Goal: Task Accomplishment & Management: Manage account settings

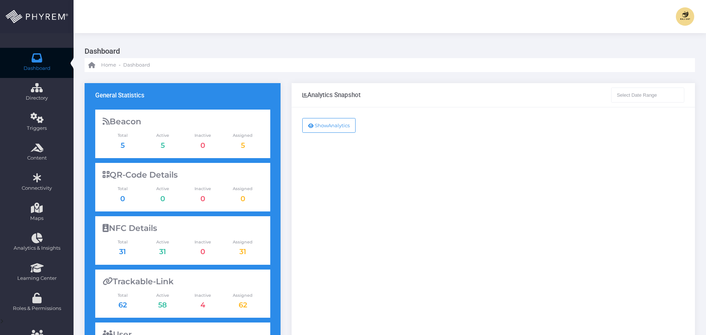
type input "[DATE] - [DATE]"
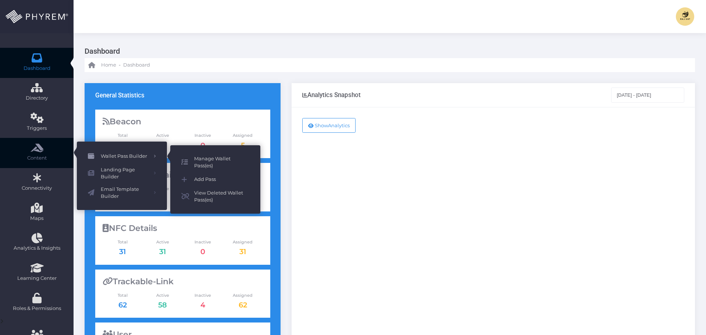
click at [212, 161] on span "Manage Wallet Pass(es)" at bounding box center [221, 162] width 55 height 14
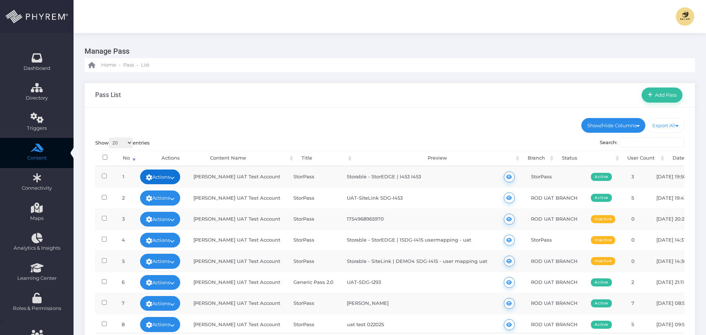
click at [171, 175] on link "Actions" at bounding box center [160, 177] width 40 height 15
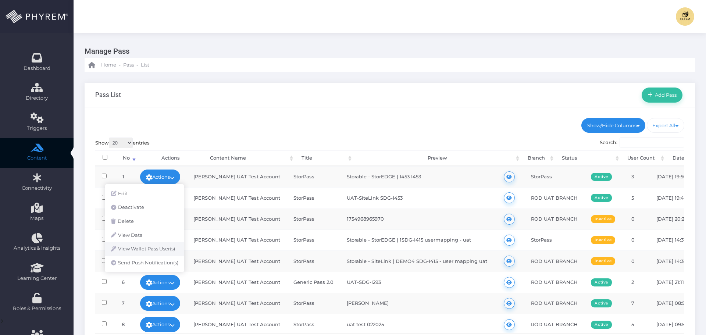
click at [153, 247] on link "View Wallet Pass User(s)" at bounding box center [144, 249] width 79 height 14
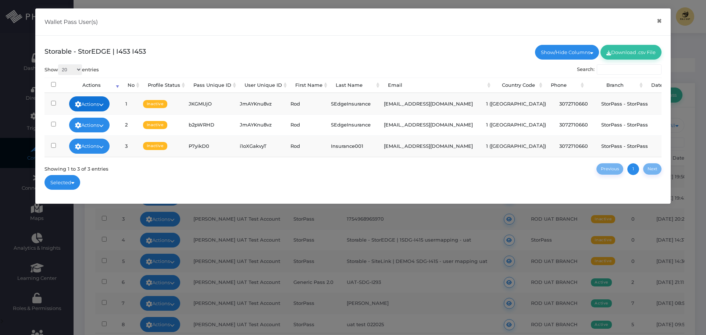
click at [104, 104] on icon at bounding box center [101, 104] width 5 height 0
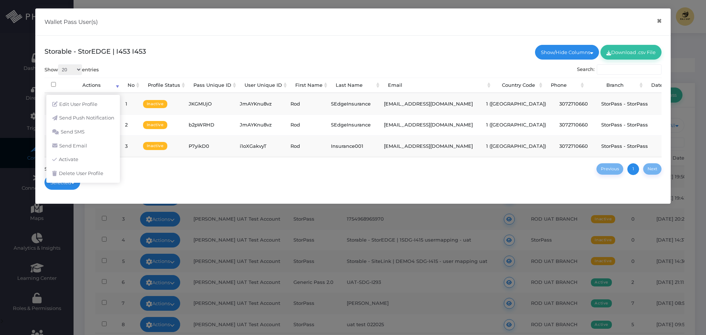
click at [190, 174] on div "Show 20 100 300 500 1,000 entries Search: Processing... Actions No Profile Stat…" at bounding box center [353, 119] width 617 height 110
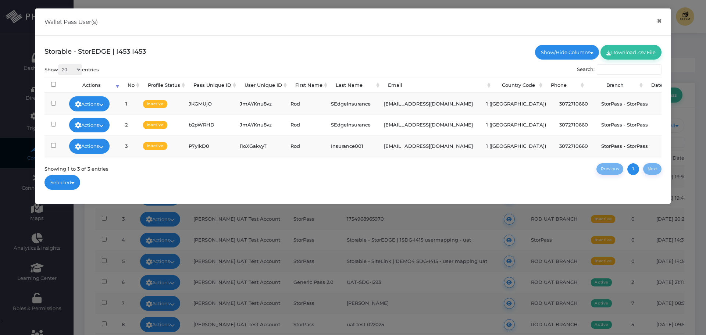
click at [208, 106] on td "JKGMUjO" at bounding box center [207, 103] width 51 height 21
copy td "JKGMUjO"
click at [191, 43] on div "Storable - StorEDGE | I453 I453 Show/Hide Columns No" at bounding box center [353, 120] width 636 height 168
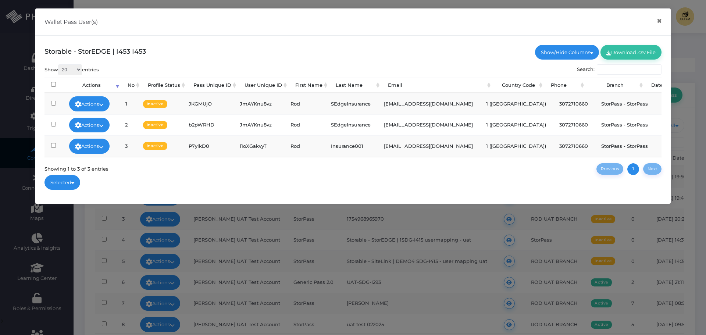
click at [203, 104] on td "JKGMUjO" at bounding box center [207, 103] width 51 height 21
